Goal: Entertainment & Leisure: Consume media (video, audio)

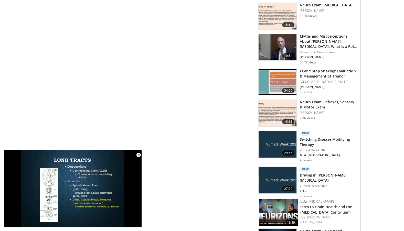
scroll to position [419, 0]
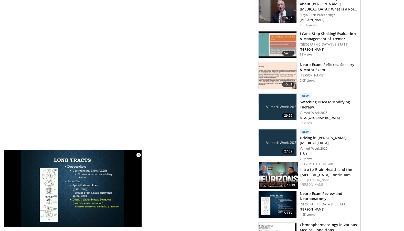
click at [281, 139] on img at bounding box center [278, 143] width 38 height 27
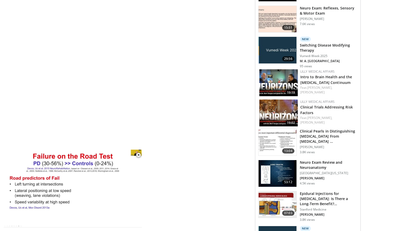
scroll to position [532, 0]
